Goal: Task Accomplishment & Management: Manage account settings

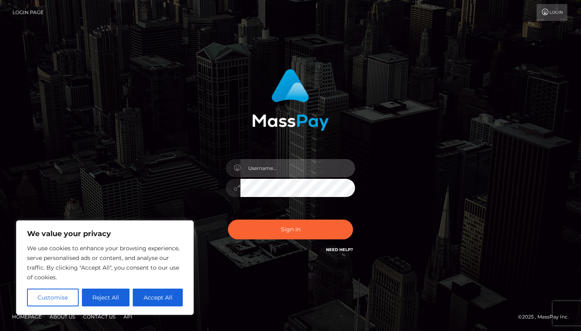
type input "[EMAIL_ADDRESS][DOMAIN_NAME]"
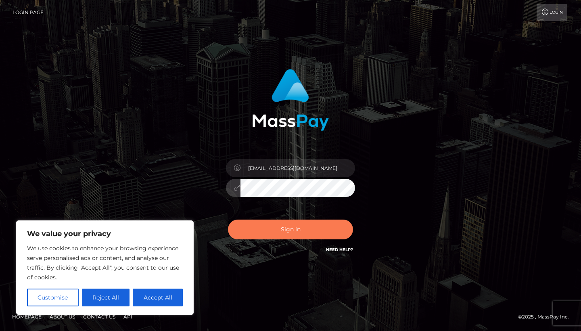
click at [269, 231] on button "Sign in" at bounding box center [290, 230] width 125 height 20
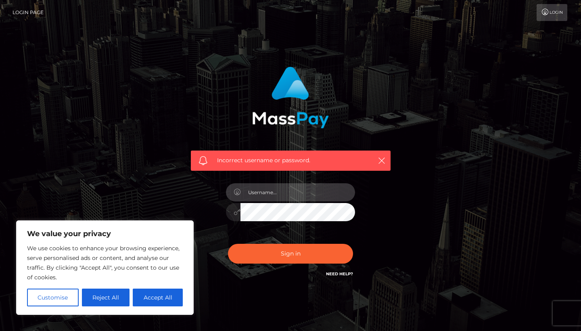
type input "[EMAIL_ADDRESS][DOMAIN_NAME]"
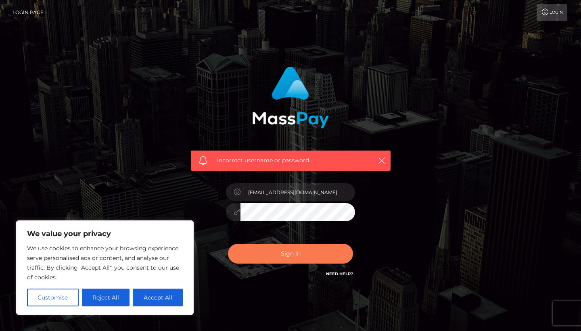
click at [271, 254] on button "Sign in" at bounding box center [290, 254] width 125 height 20
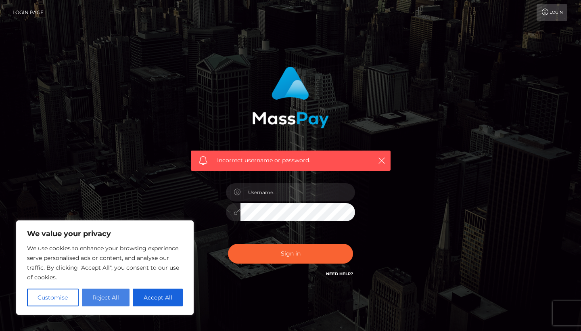
click at [111, 297] on button "Reject All" at bounding box center [106, 298] width 48 height 18
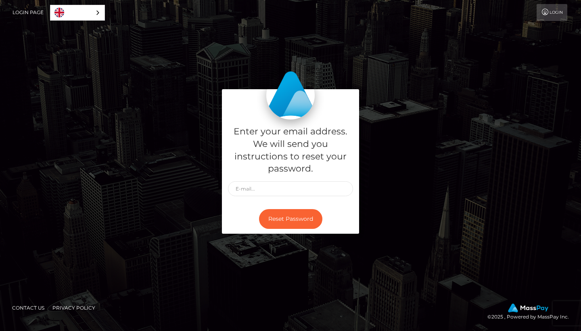
click at [552, 7] on link "Login" at bounding box center [552, 12] width 31 height 17
